Goal: Check status

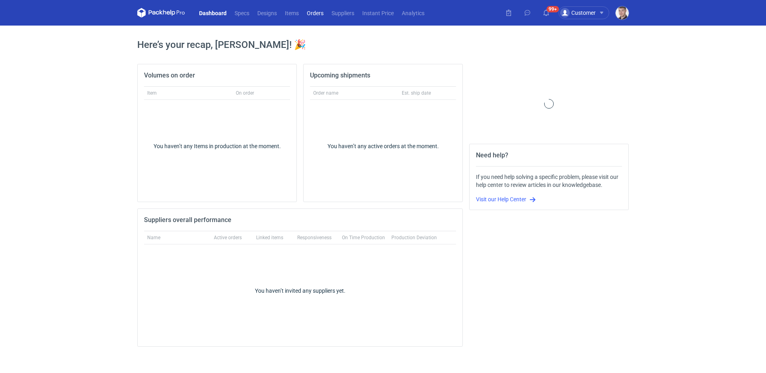
click at [311, 14] on link "Orders" at bounding box center [315, 13] width 25 height 10
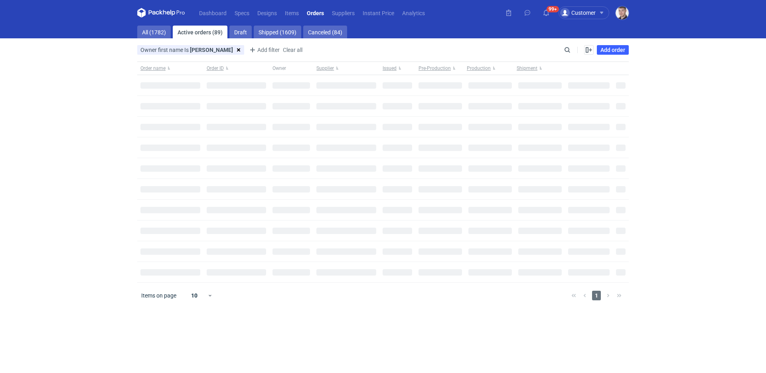
click at [573, 44] on main "All (1782) Active orders (89) Draft Shipped (1609) Canceled (84) Owner first na…" at bounding box center [383, 199] width 498 height 347
click at [570, 48] on input "Search" at bounding box center [532, 50] width 79 height 10
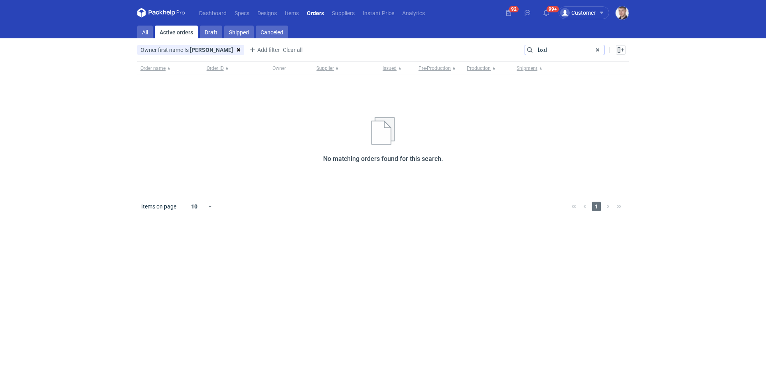
type input "bxd"
click at [141, 25] on nav "Dashboard Specs Designs Items Orders Suppliers Instant Price Analytics" at bounding box center [283, 13] width 292 height 26
click at [141, 30] on link "All" at bounding box center [145, 32] width 16 height 13
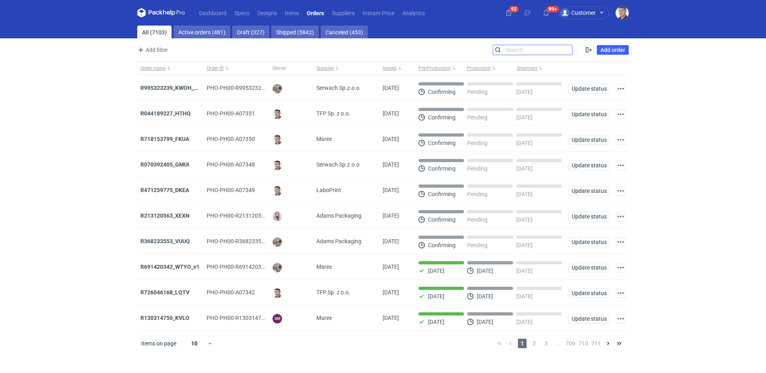
click at [560, 53] on input "Search" at bounding box center [532, 50] width 79 height 10
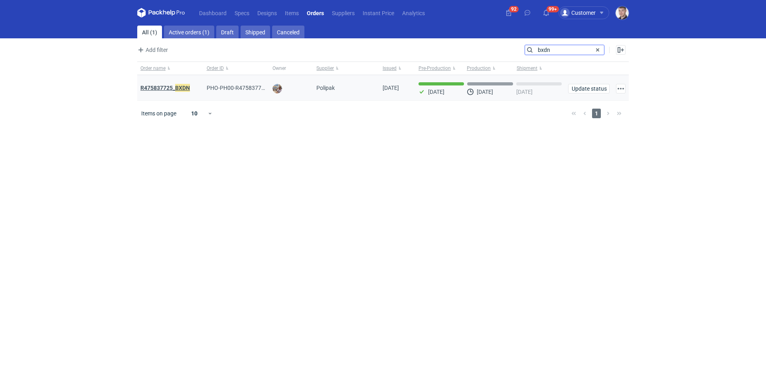
type input "bxdn"
click at [170, 87] on strong "R475837725_ BXDN" at bounding box center [166, 87] width 50 height 9
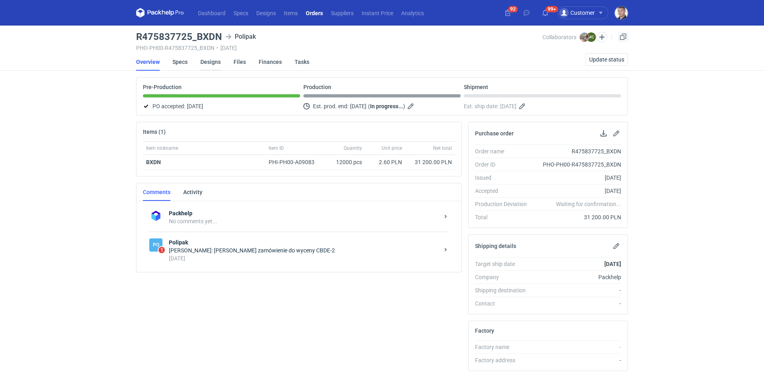
click at [210, 57] on link "Designs" at bounding box center [210, 62] width 20 height 18
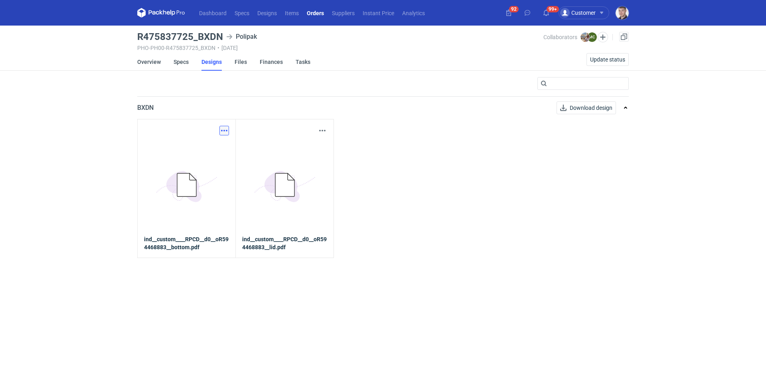
click at [227, 135] on button "button" at bounding box center [225, 131] width 10 height 10
click at [218, 152] on link "Download design part" at bounding box center [188, 148] width 73 height 13
click at [325, 134] on button "button" at bounding box center [323, 131] width 10 height 10
click at [307, 145] on link "Download design part" at bounding box center [287, 148] width 73 height 13
drag, startPoint x: 137, startPoint y: 36, endPoint x: 222, endPoint y: 40, distance: 85.5
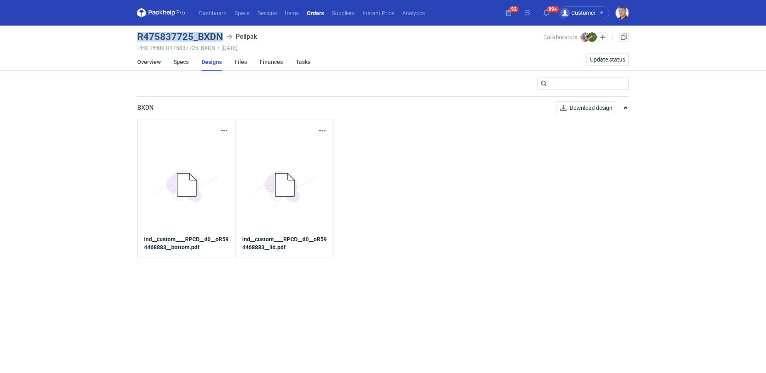
click at [222, 40] on main "R475837725_BXDN Polipak PHO-PH00-R475837725_BXDN • [DATE] Collaborators [PERSON…" at bounding box center [383, 199] width 498 height 347
copy h3 "R475837725_BXDN"
click at [181, 63] on link "Specs" at bounding box center [181, 62] width 15 height 18
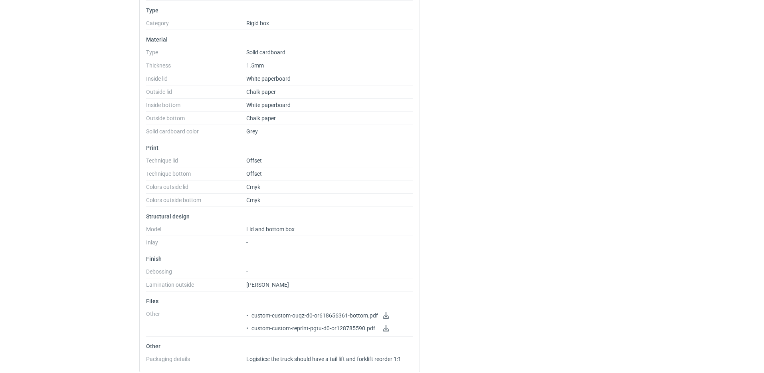
scroll to position [254, 0]
